Goal: Complete application form

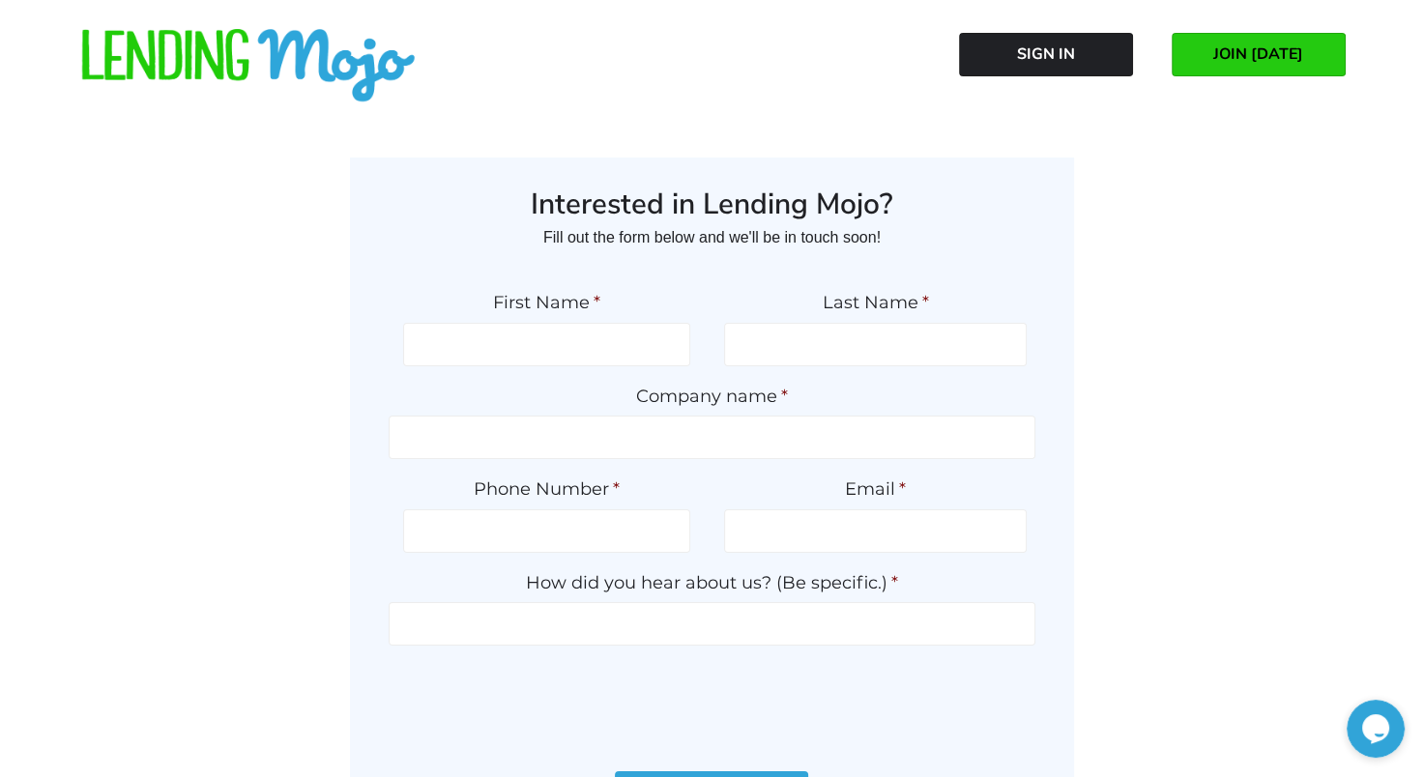
click at [1257, 47] on span "JOIN [DATE]" at bounding box center [1258, 53] width 90 height 17
click at [581, 351] on input "First Name *" at bounding box center [546, 344] width 287 height 43
type input "ANGIE"
type input "LOPEZ"
type input "STERLING AUTO SALES OF FL INC"
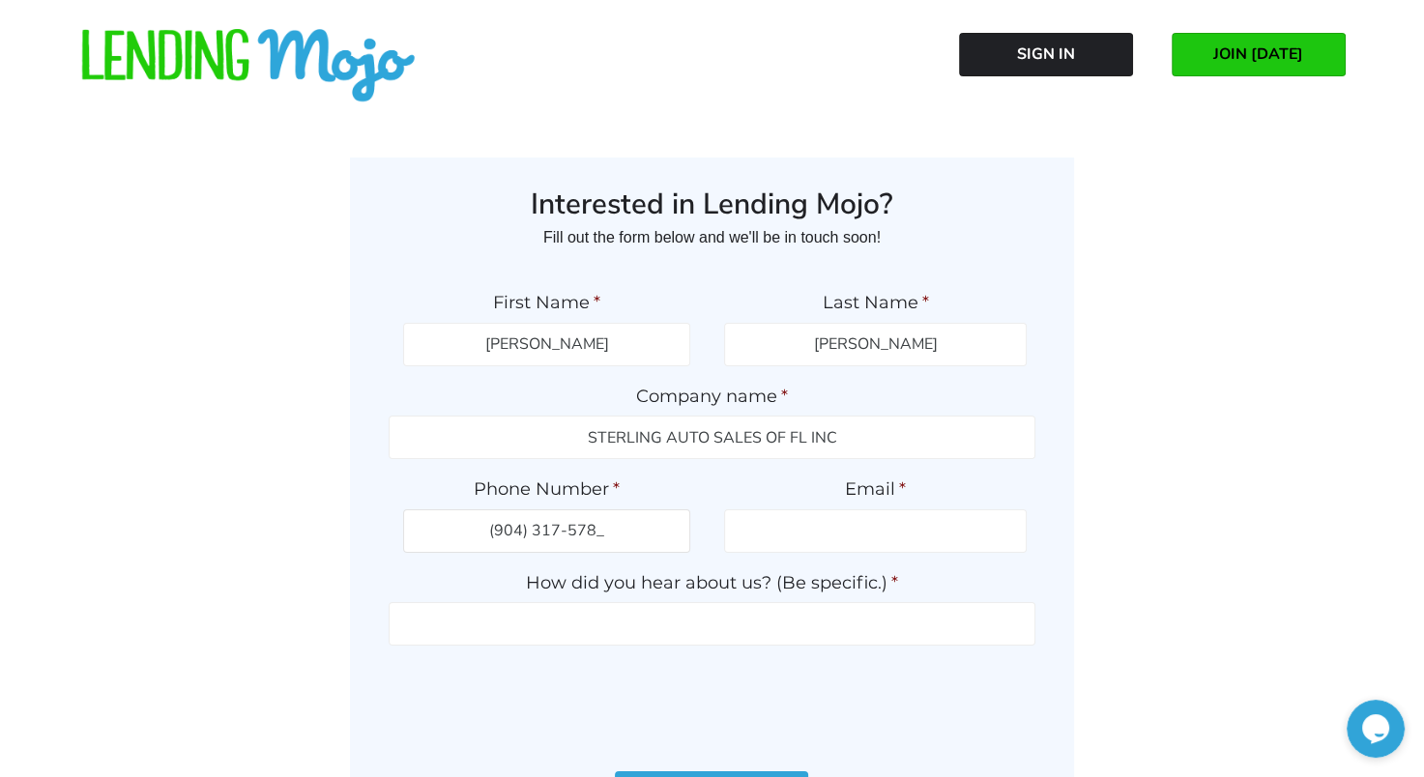
type input "(904) 317-5788"
type input "angieautos27@gmail.com"
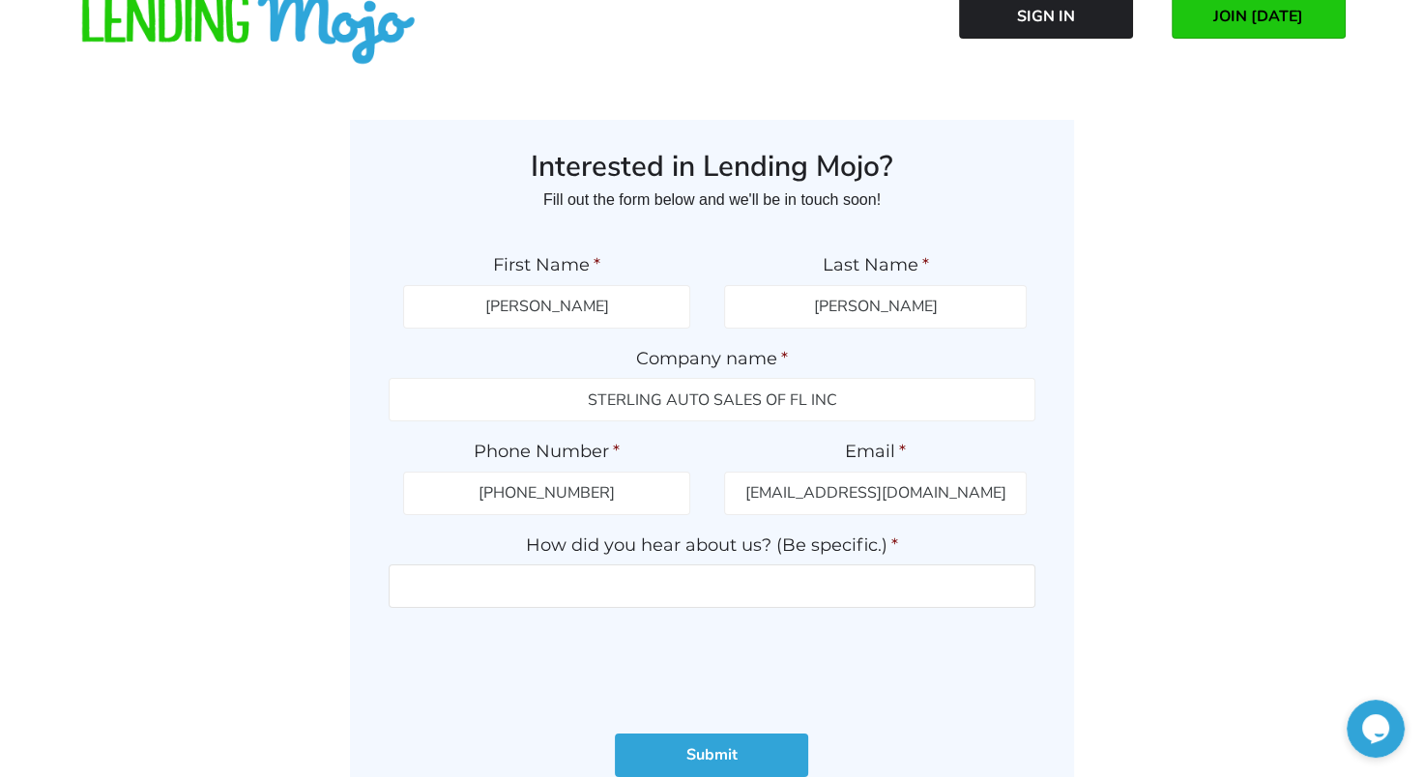
click at [607, 588] on input "How did you hear about us? (Be specific.) *" at bounding box center [712, 586] width 647 height 43
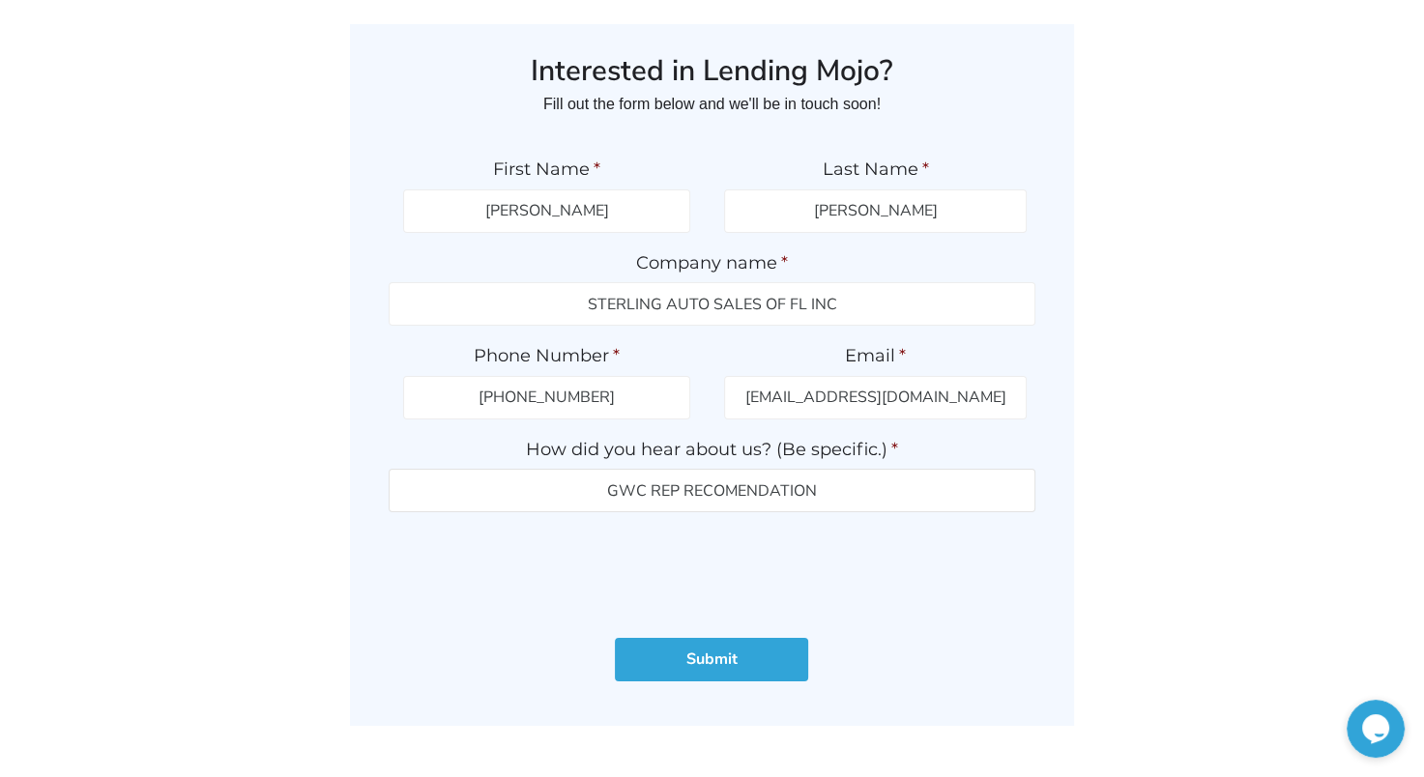
scroll to position [159, 0]
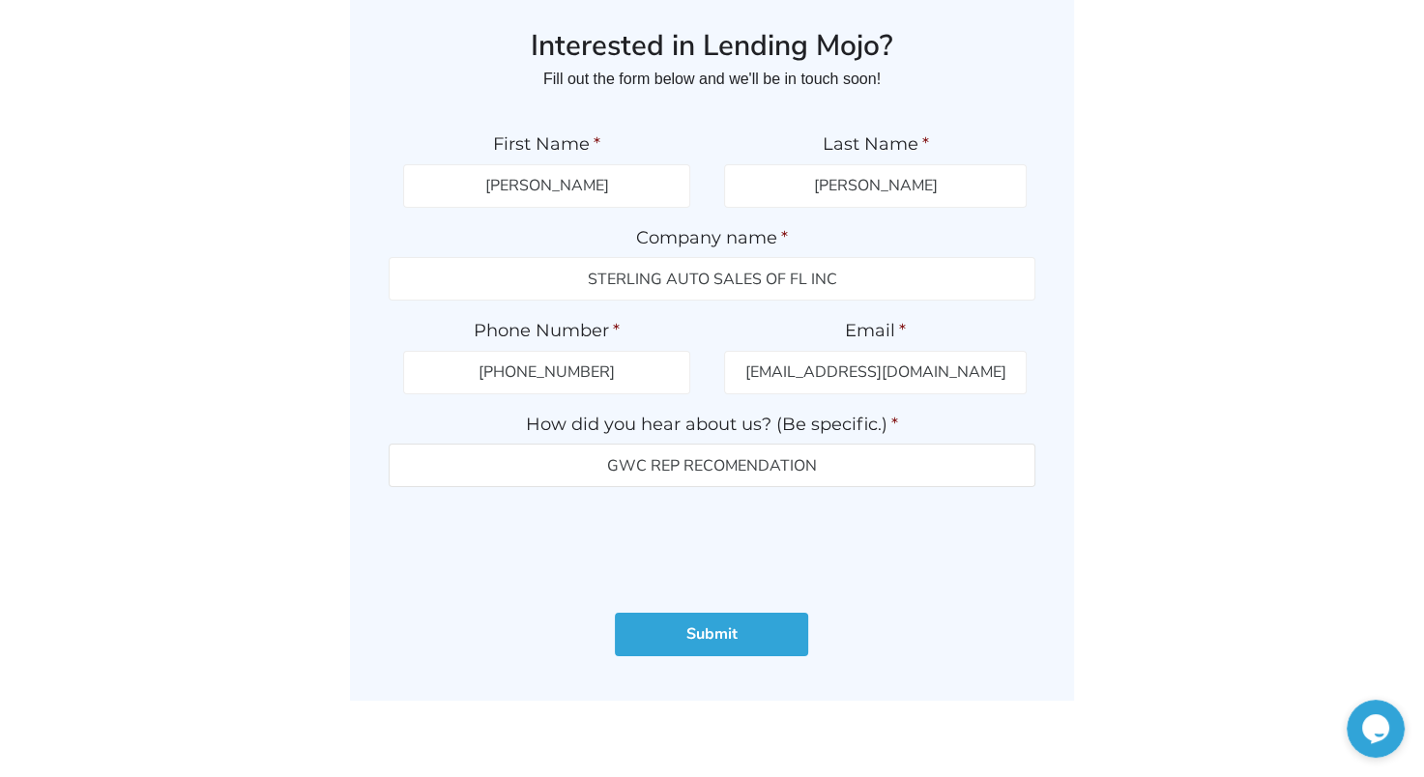
type input "GWC REP RECOMENDATION"
click at [744, 642] on input "Submit" at bounding box center [711, 634] width 193 height 43
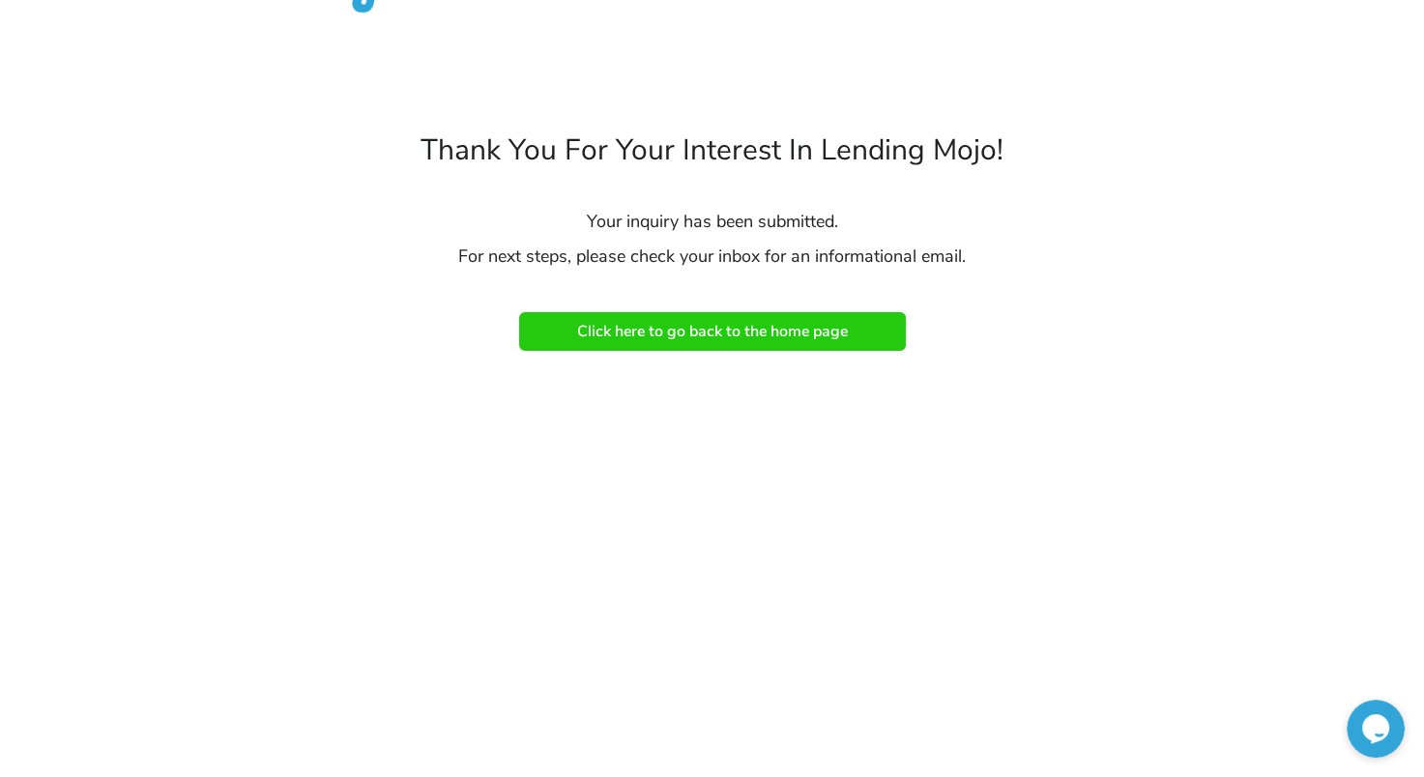
scroll to position [155, 0]
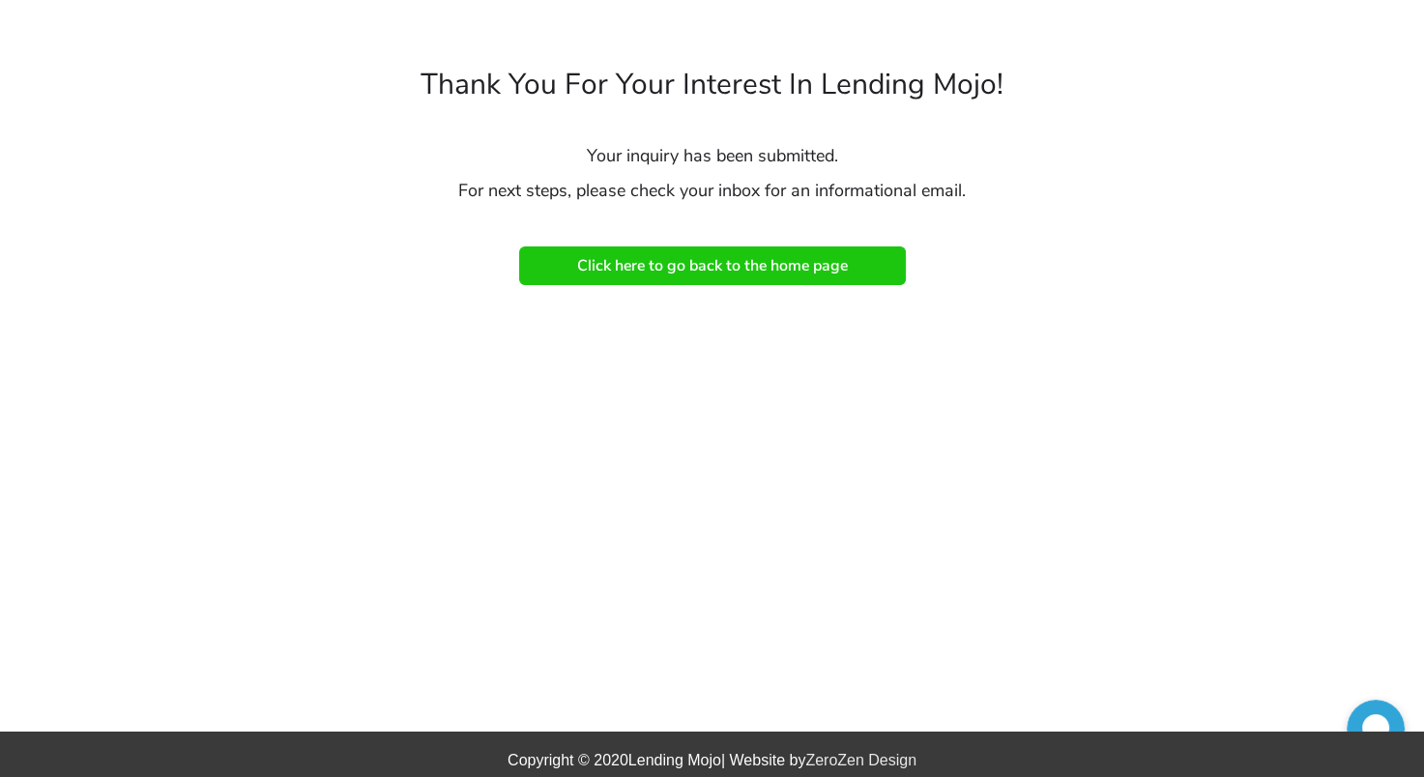
click at [808, 251] on link "Click here to go back to the home page" at bounding box center [712, 265] width 387 height 39
